Goal: Information Seeking & Learning: Compare options

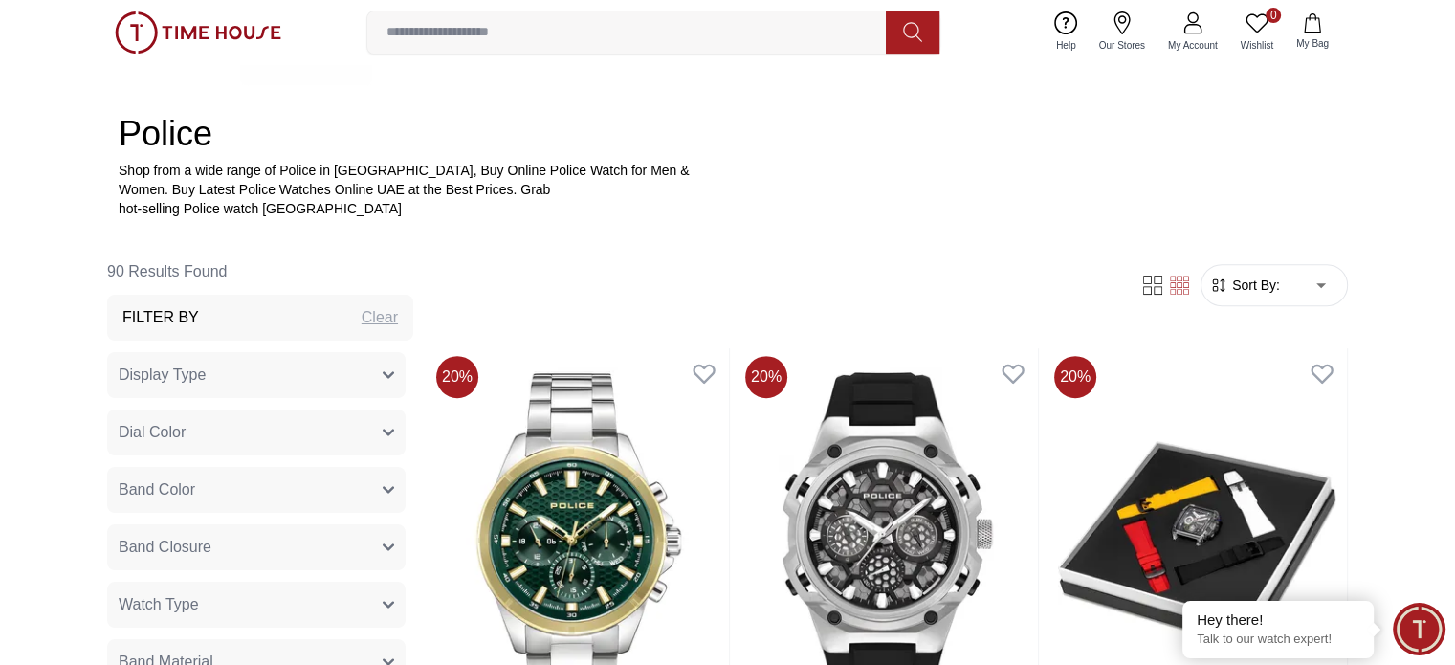
scroll to position [669, 0]
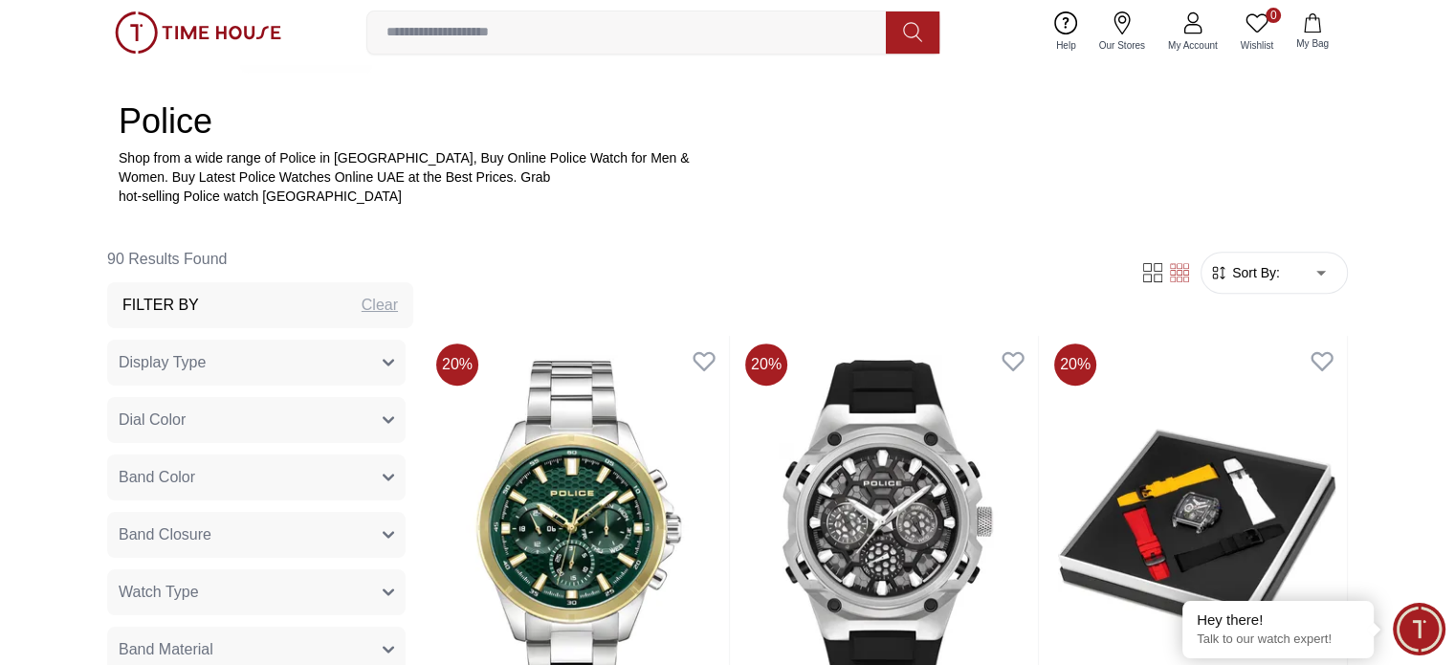
click at [363, 309] on div "Clear" at bounding box center [379, 305] width 36 height 23
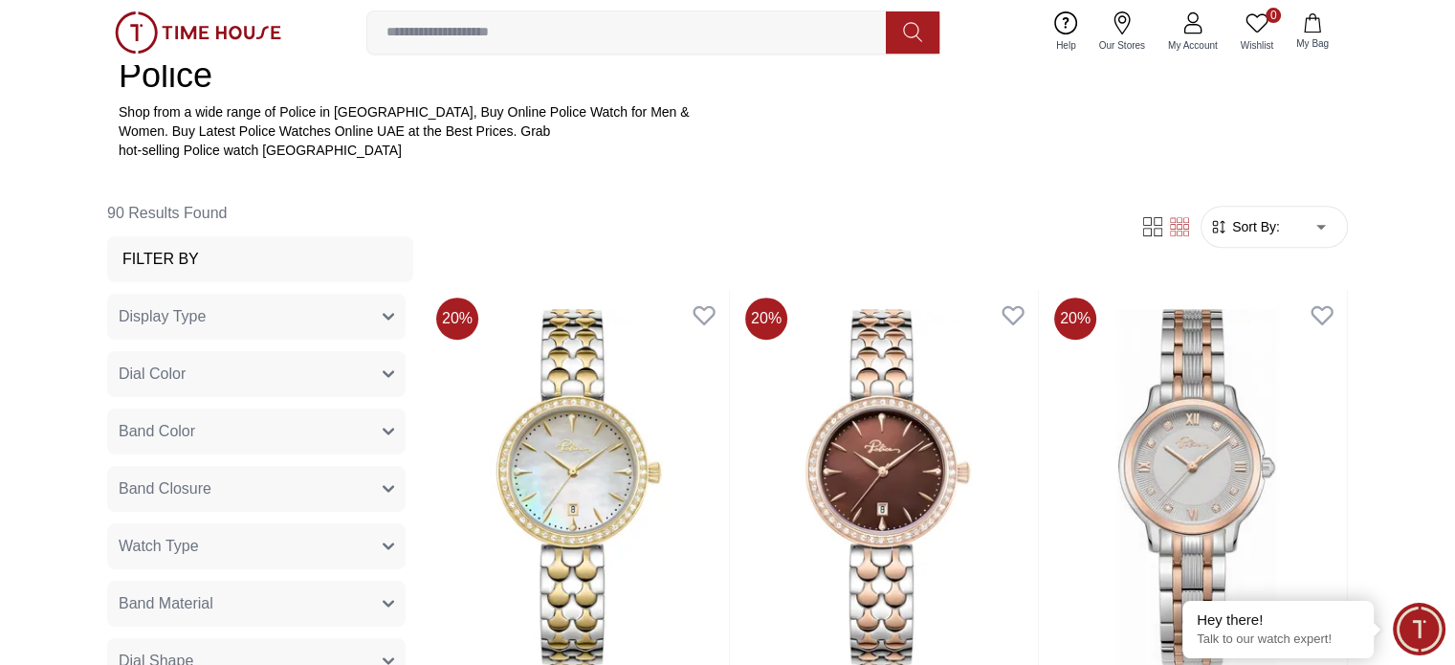
scroll to position [765, 0]
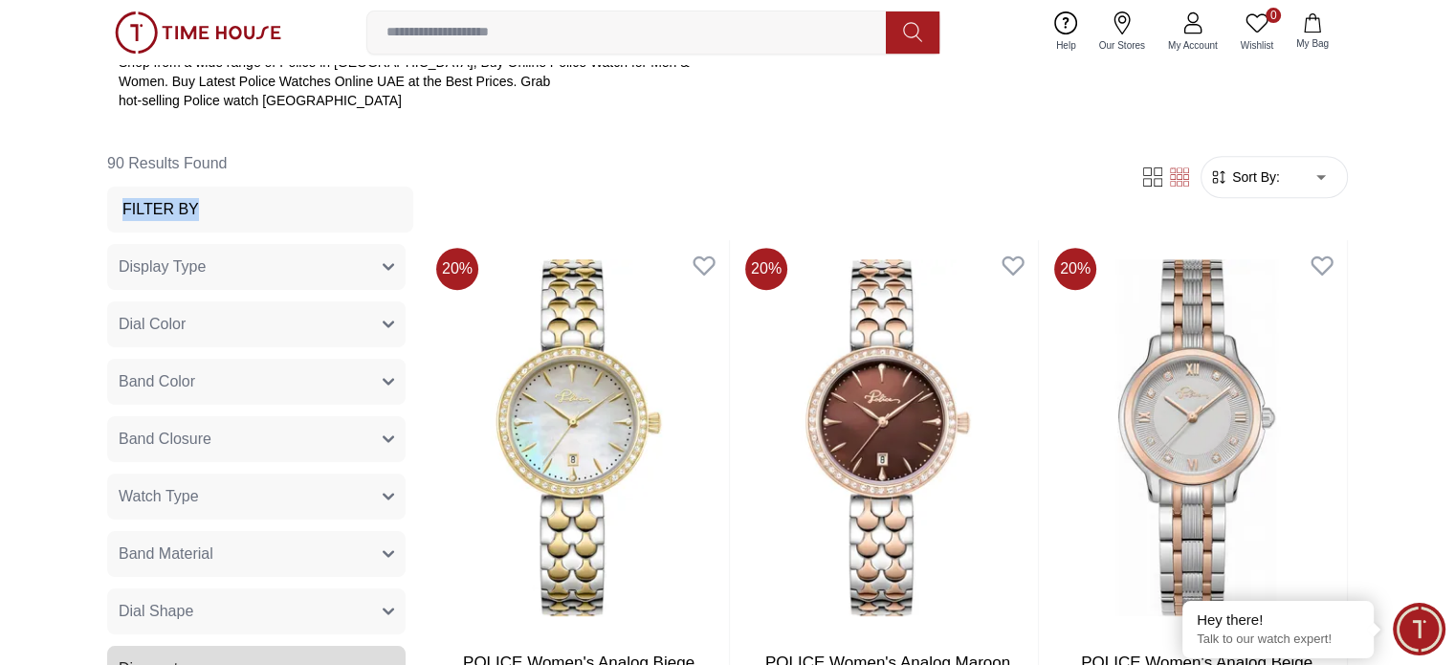
drag, startPoint x: 232, startPoint y: 199, endPoint x: 60, endPoint y: 230, distance: 175.0
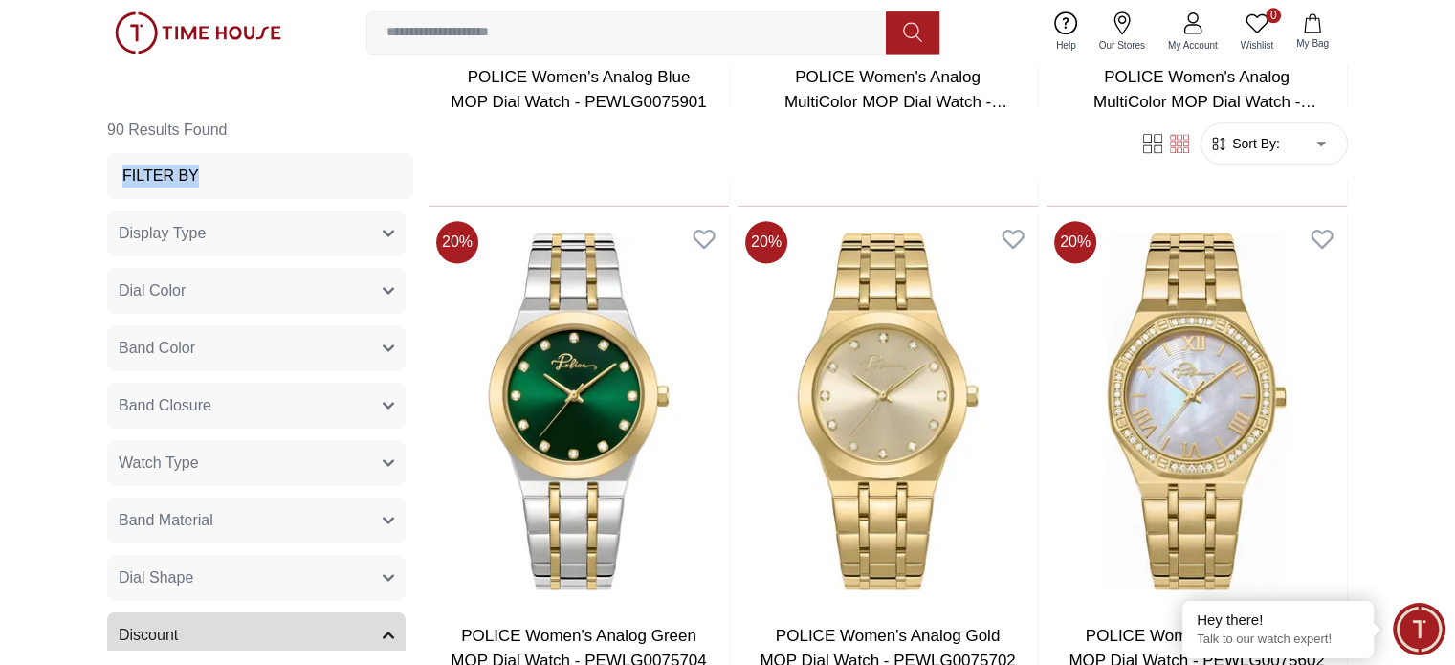
scroll to position [2486, 0]
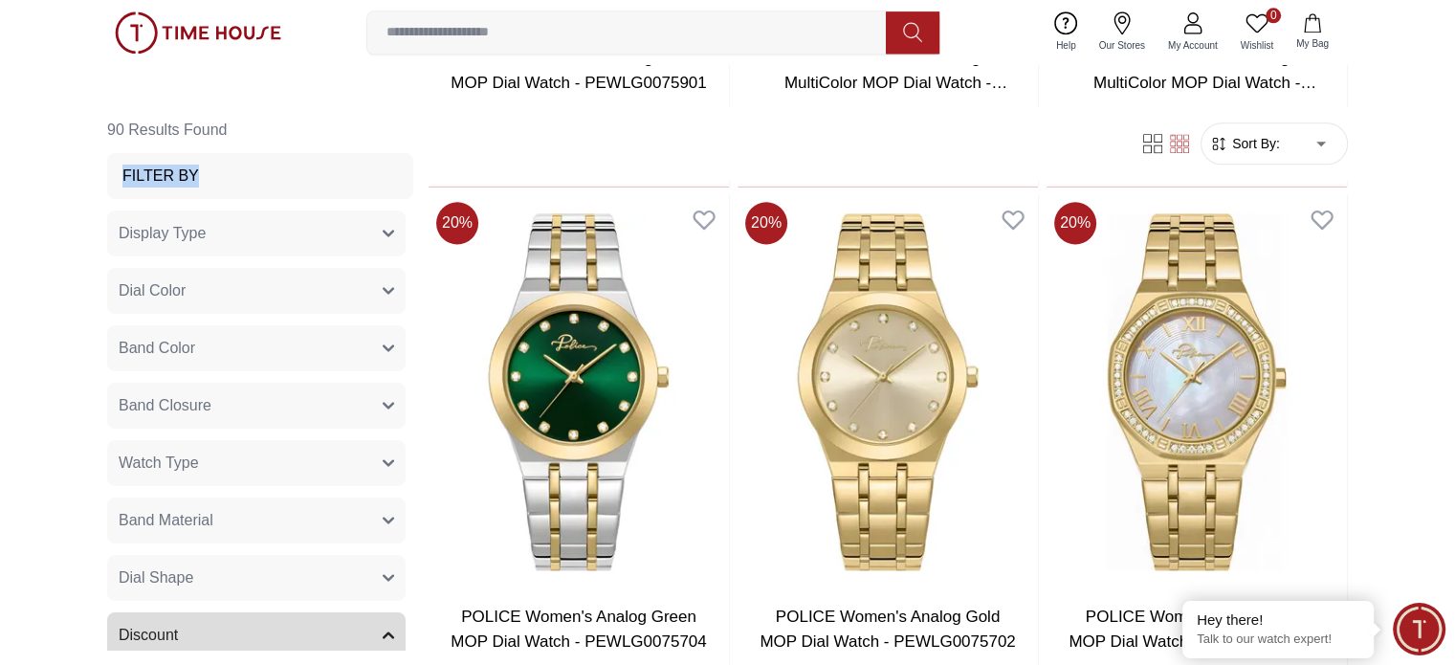
click at [664, 143] on body "100% Genuine products with International Warranty Shop From [GEOGRAPHIC_DATA] |…" at bounding box center [727, 348] width 1455 height 5669
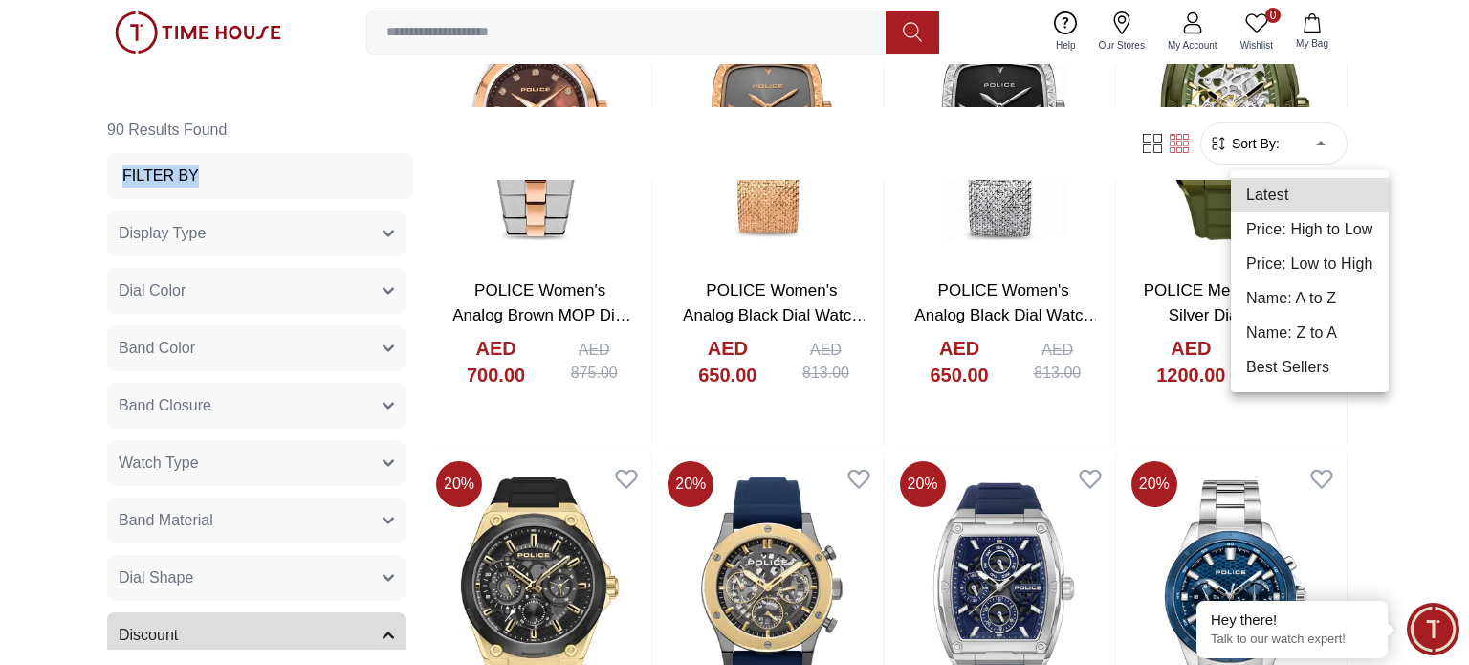
click at [664, 260] on li "Price: Low to High" at bounding box center [1310, 264] width 158 height 34
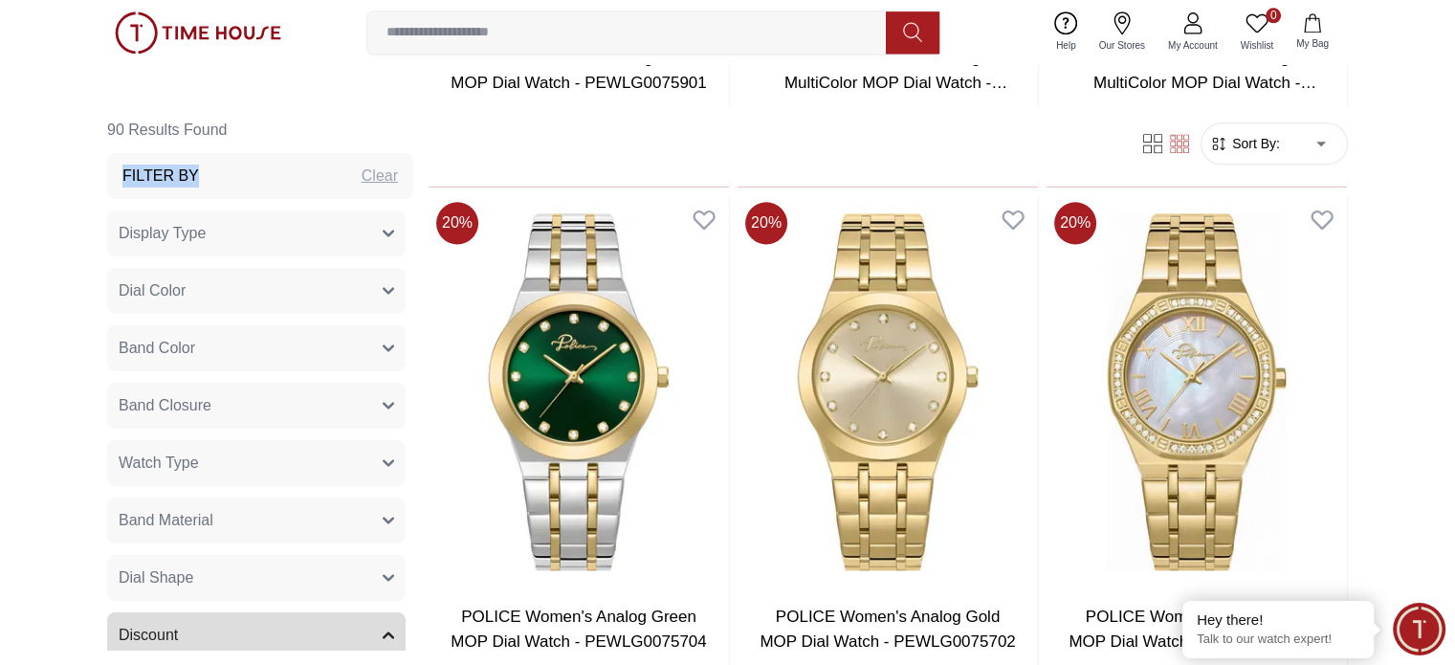
type input "*"
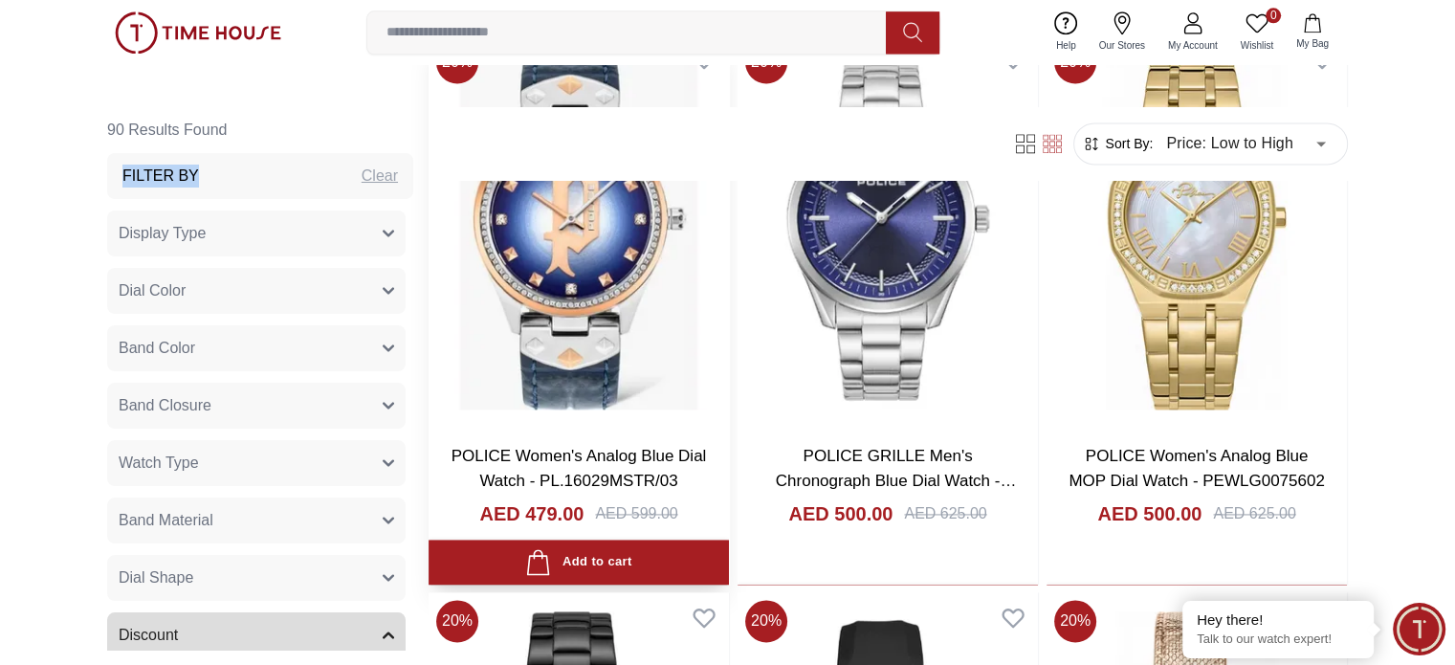
scroll to position [2678, 0]
